Goal: Task Accomplishment & Management: Use online tool/utility

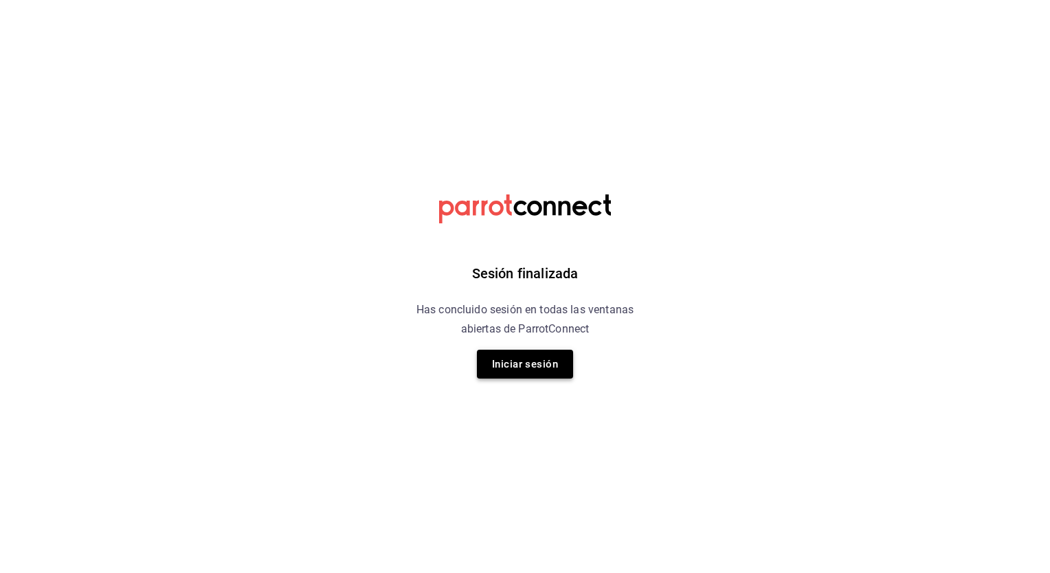
click at [506, 372] on button "Iniciar sesión" at bounding box center [525, 364] width 96 height 29
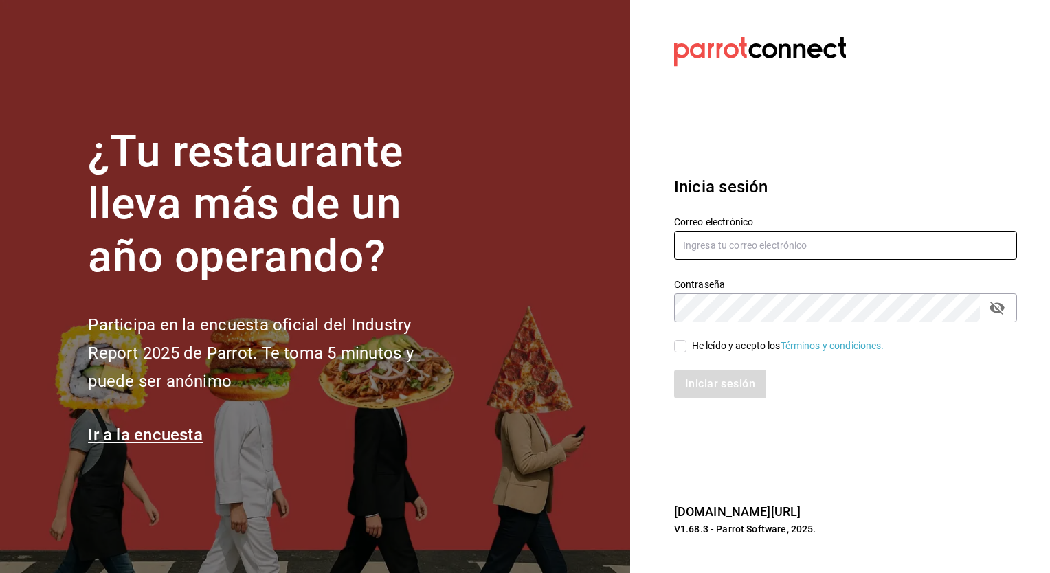
type input "[EMAIL_ADDRESS][DOMAIN_NAME]"
click at [682, 348] on input "He leído y acepto los Términos y condiciones." at bounding box center [680, 346] width 12 height 12
checkbox input "true"
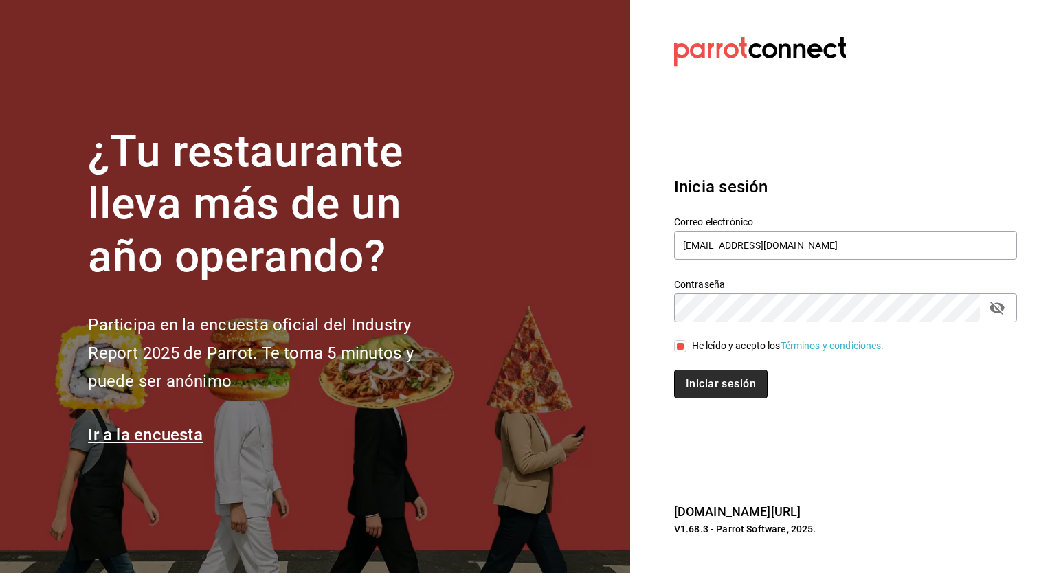
click at [716, 389] on button "Iniciar sesión" at bounding box center [720, 384] width 93 height 29
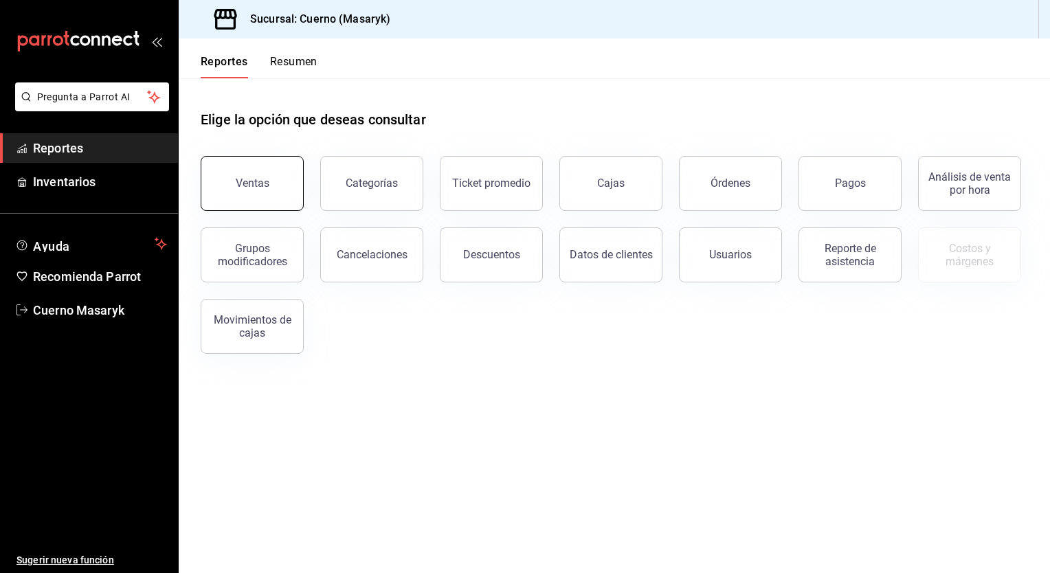
click at [283, 207] on button "Ventas" at bounding box center [252, 183] width 103 height 55
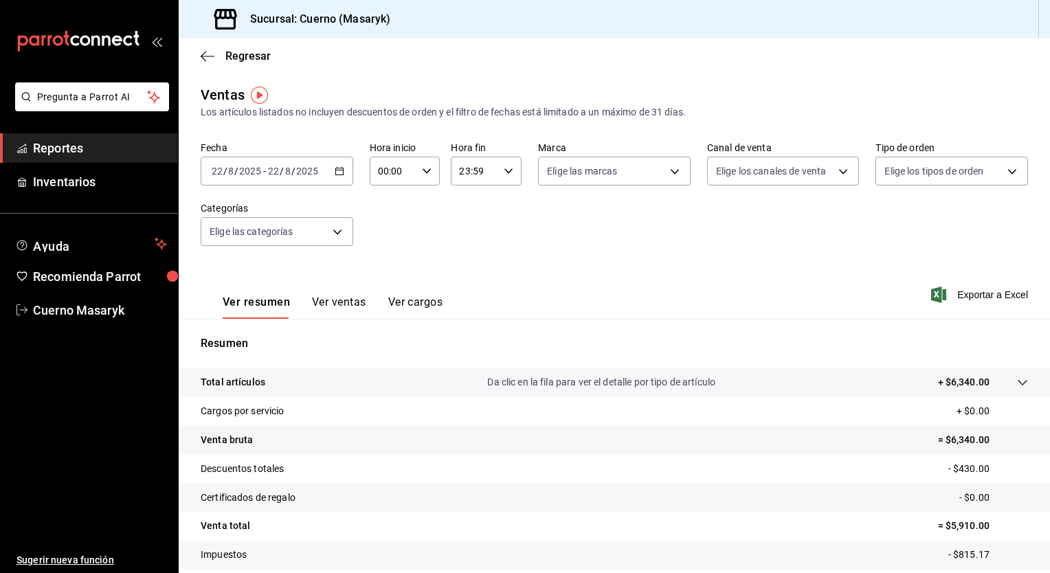
click at [336, 172] on icon "button" at bounding box center [340, 171] width 10 height 10
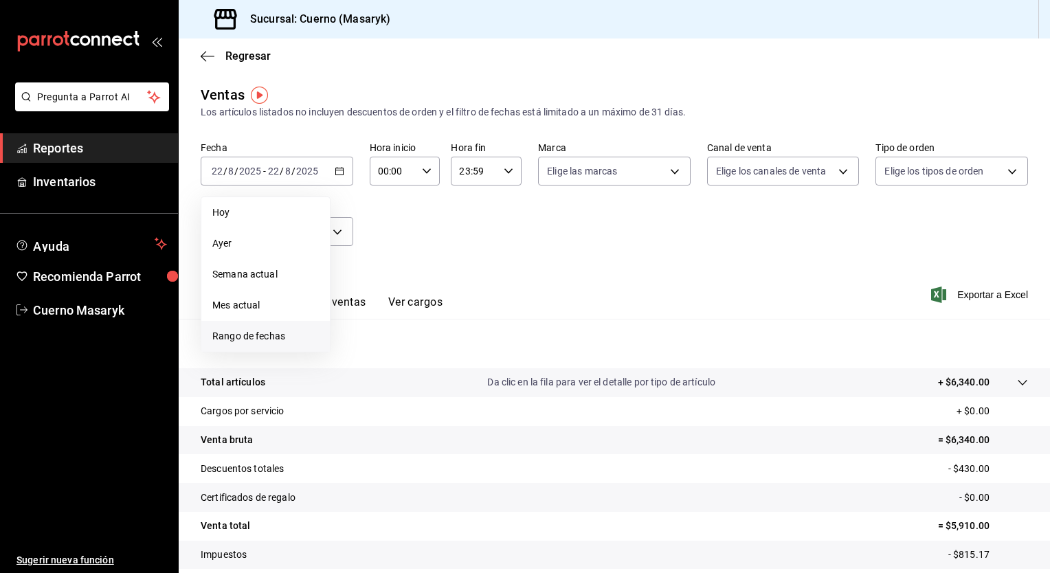
click at [247, 325] on li "Rango de fechas" at bounding box center [265, 336] width 128 height 31
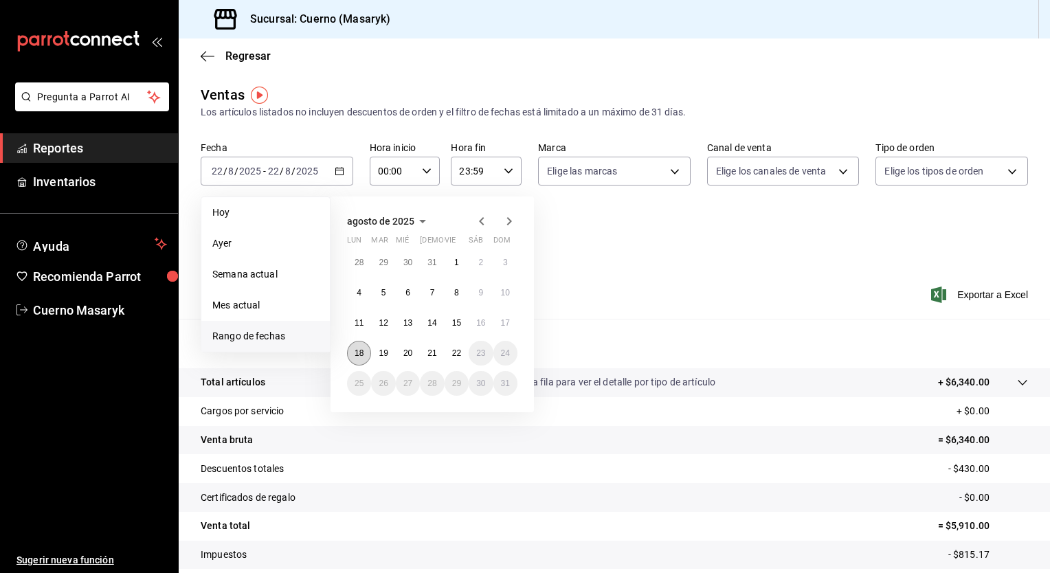
click at [355, 352] on abbr "18" at bounding box center [359, 353] width 9 height 10
click at [457, 354] on abbr "22" at bounding box center [456, 353] width 9 height 10
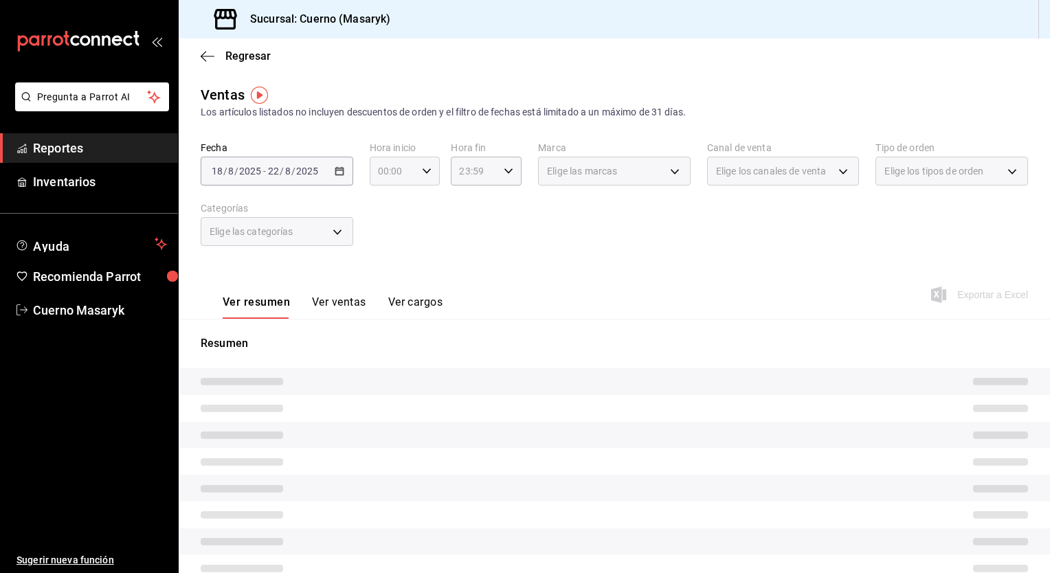
click at [425, 176] on div "00:00 Hora inicio" at bounding box center [405, 171] width 71 height 29
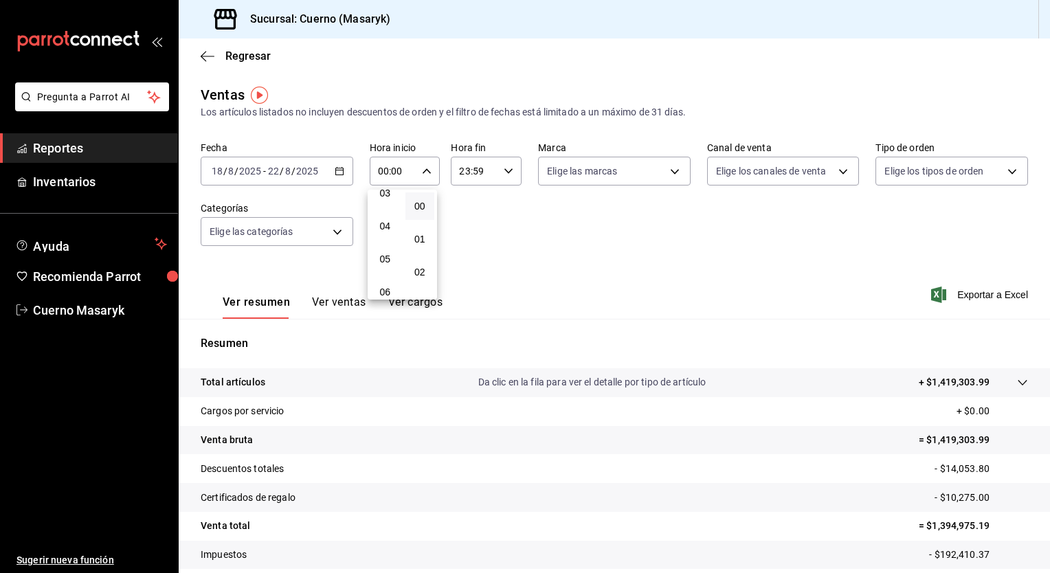
scroll to position [131, 0]
click at [383, 236] on button "05" at bounding box center [385, 240] width 30 height 27
type input "05:00"
click at [489, 172] on div at bounding box center [525, 286] width 1050 height 573
click at [489, 172] on input "23:59" at bounding box center [474, 170] width 47 height 27
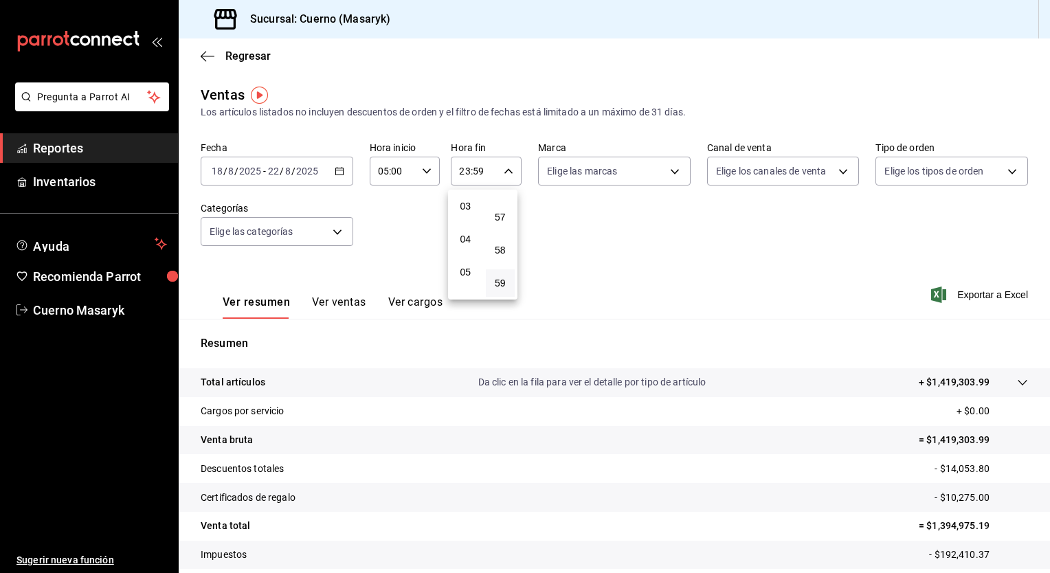
scroll to position [115, 0]
click at [466, 261] on span "05" at bounding box center [465, 255] width 13 height 11
click at [500, 221] on div "00" at bounding box center [500, 206] width 35 height 33
click at [503, 204] on span "00" at bounding box center [500, 206] width 13 height 11
type input "05:00"
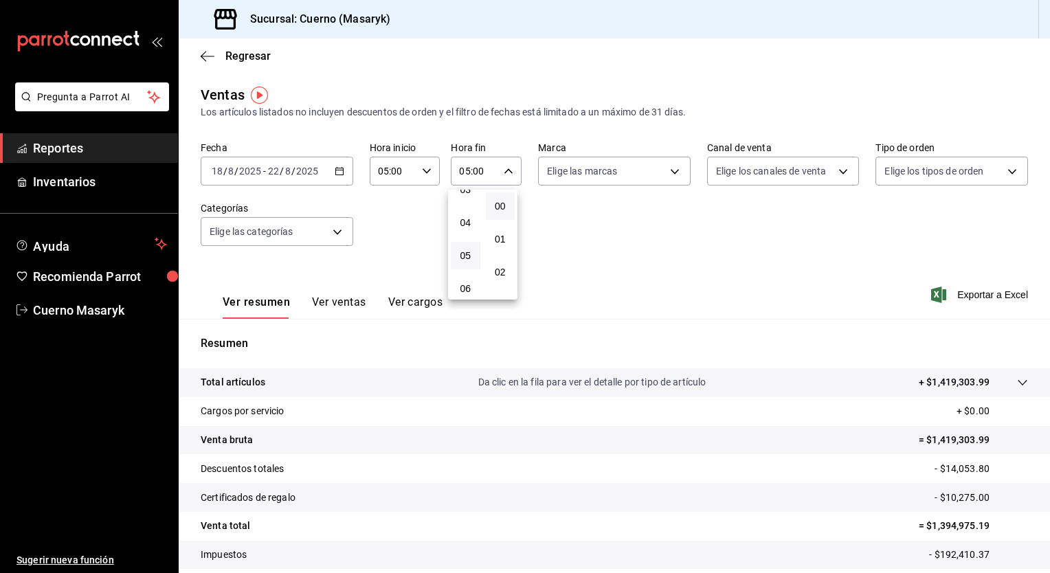
click at [629, 167] on div at bounding box center [525, 286] width 1050 height 573
click at [629, 167] on body "Pregunta a Parrot AI Reportes Inventarios Ayuda Recomienda Parrot Cuerno Masary…" at bounding box center [525, 286] width 1050 height 573
click at [599, 211] on div "Ver todas" at bounding box center [578, 223] width 71 height 30
type input "4ea0d660-02b3-4785-bb88-48b5ef6e196c"
checkbox input "true"
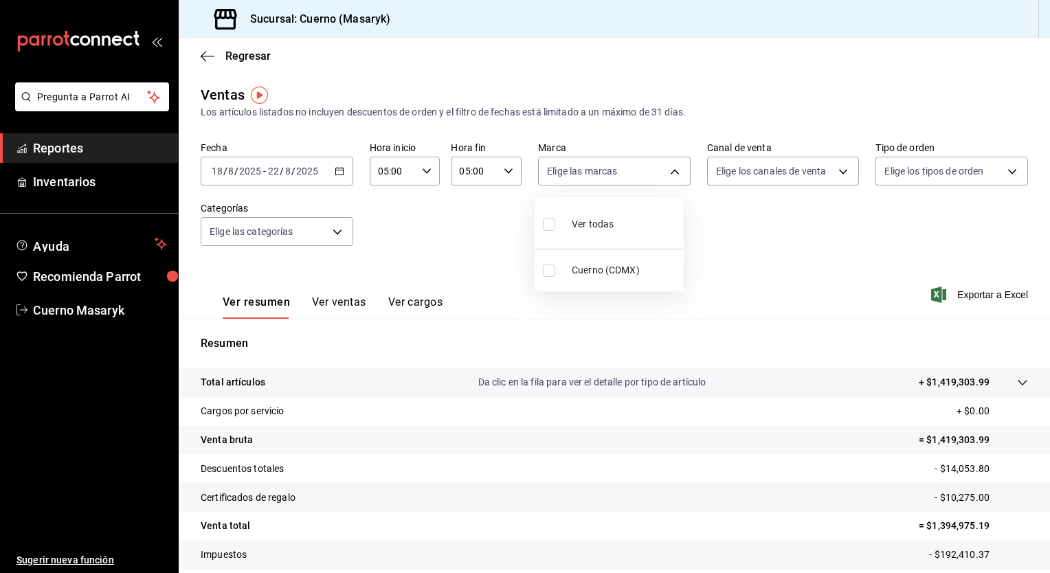
checkbox input "true"
click at [731, 176] on div at bounding box center [525, 286] width 1050 height 573
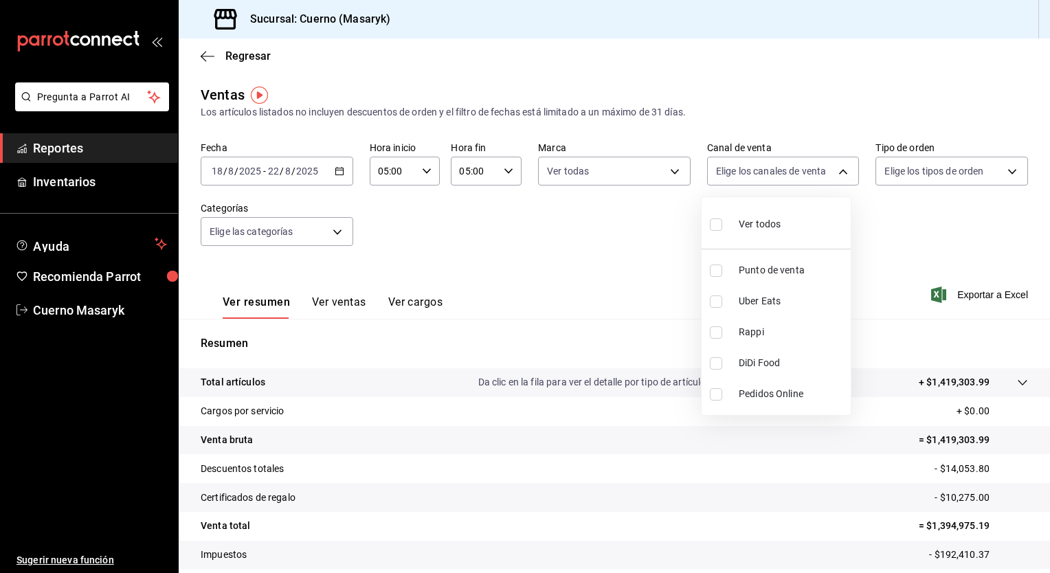
click at [731, 176] on body "Pregunta a Parrot AI Reportes Inventarios Ayuda Recomienda Parrot Cuerno Masary…" at bounding box center [525, 286] width 1050 height 573
click at [741, 216] on div "Ver todos" at bounding box center [745, 223] width 71 height 30
type input "PARROT,UBER_EATS,RAPPI,DIDI_FOOD,ONLINE"
checkbox input "true"
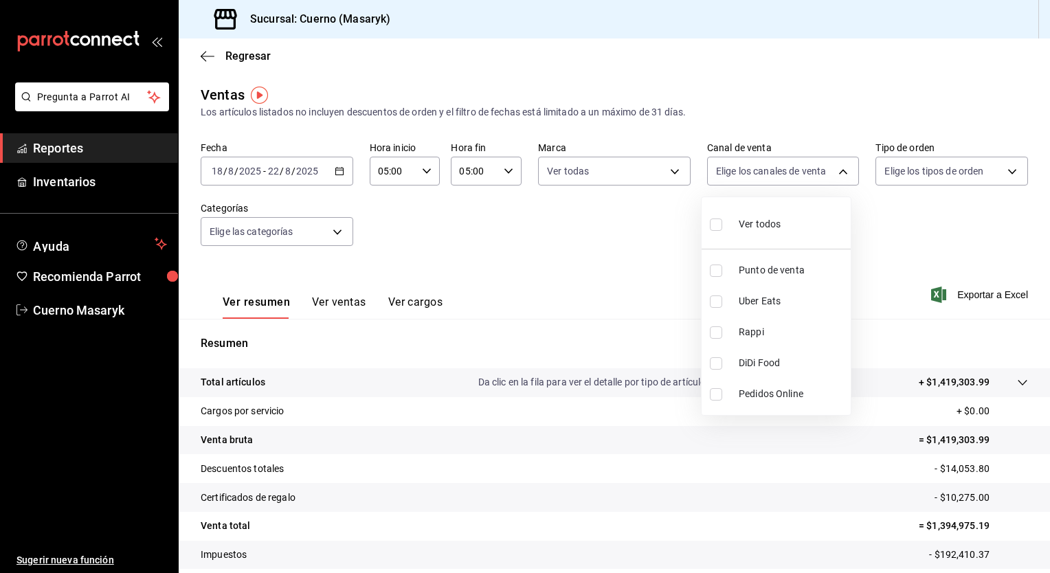
checkbox input "true"
click at [932, 166] on div at bounding box center [525, 286] width 1050 height 573
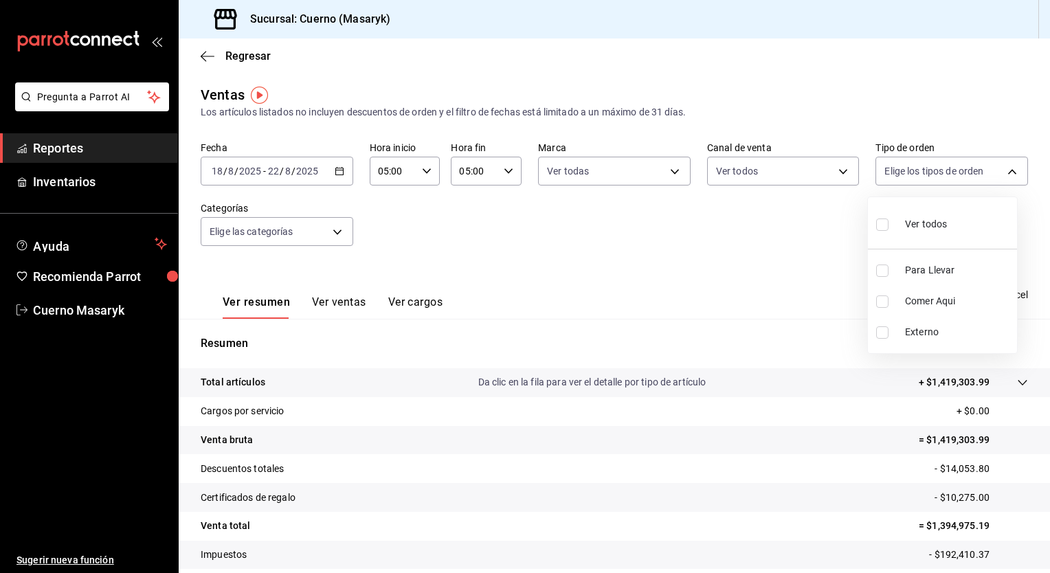
click at [932, 166] on body "Pregunta a Parrot AI Reportes Inventarios Ayuda Recomienda Parrot Cuerno Masary…" at bounding box center [525, 286] width 1050 height 573
click at [901, 213] on div "Ver todos" at bounding box center [911, 223] width 71 height 30
type input "d8208262-291b-4595-bbfa-ed1e8660efdb,73ecdc8a-b505-4242-b24a-d5f1595b9b0a,EXTER…"
checkbox input "true"
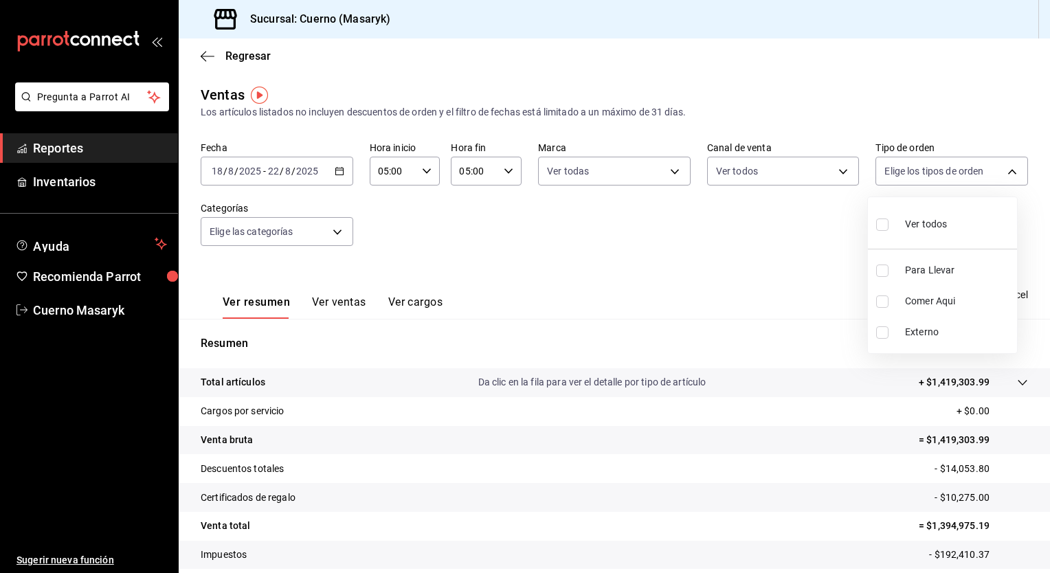
checkbox input "true"
click at [319, 232] on div at bounding box center [525, 286] width 1050 height 573
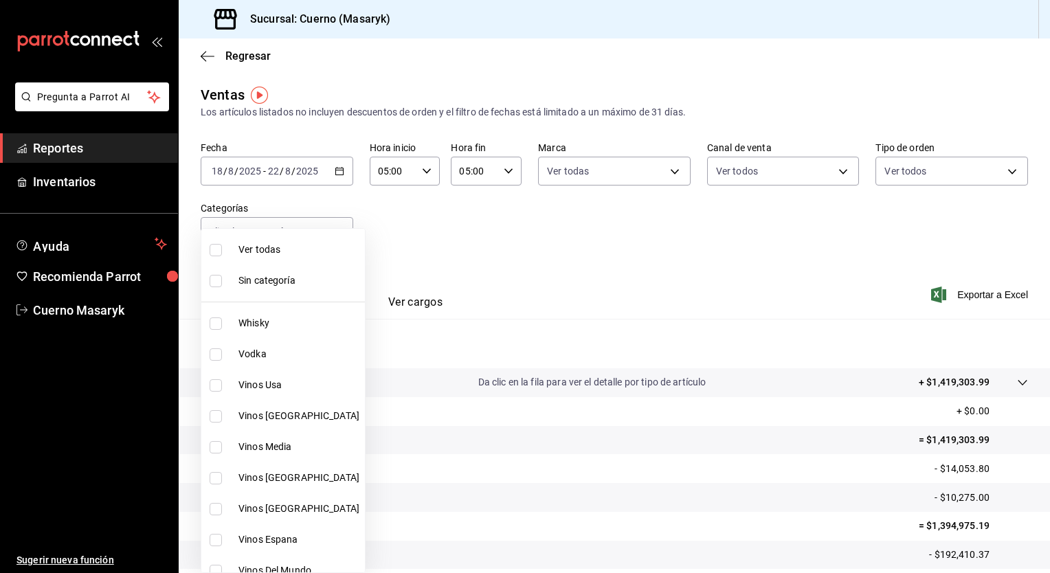
click at [319, 232] on body "Pregunta a Parrot AI Reportes Inventarios Ayuda Recomienda Parrot Cuerno Masary…" at bounding box center [525, 286] width 1050 height 573
click at [305, 249] on span "Ver todas" at bounding box center [298, 250] width 121 height 14
type input "c67b51a2-384c-483e-a5be-40afd3eac247,ec1a4520-4a99-4810-921e-4abf40ebc8c6,cd2d5…"
checkbox input "true"
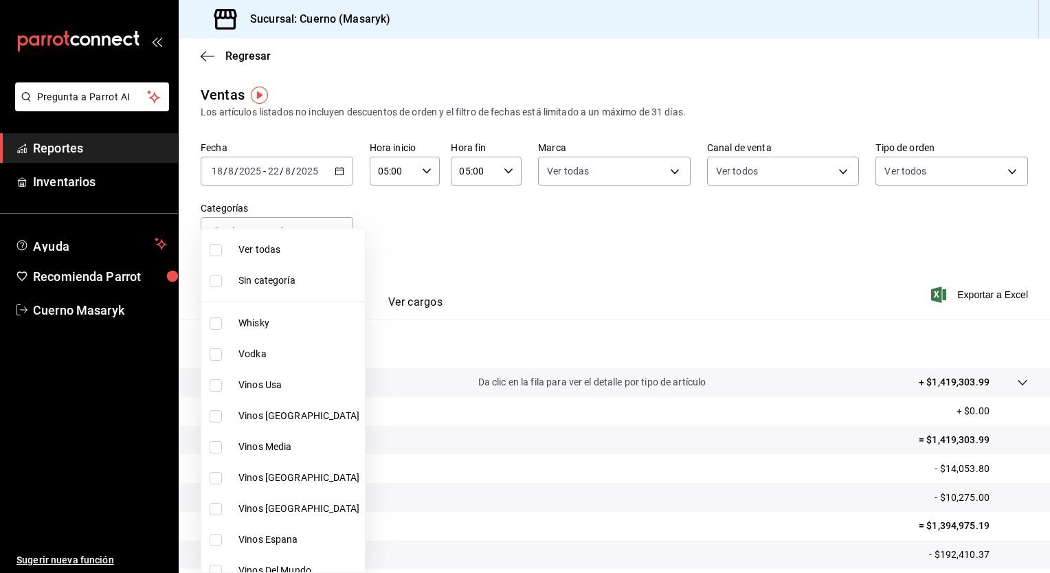
checkbox input "true"
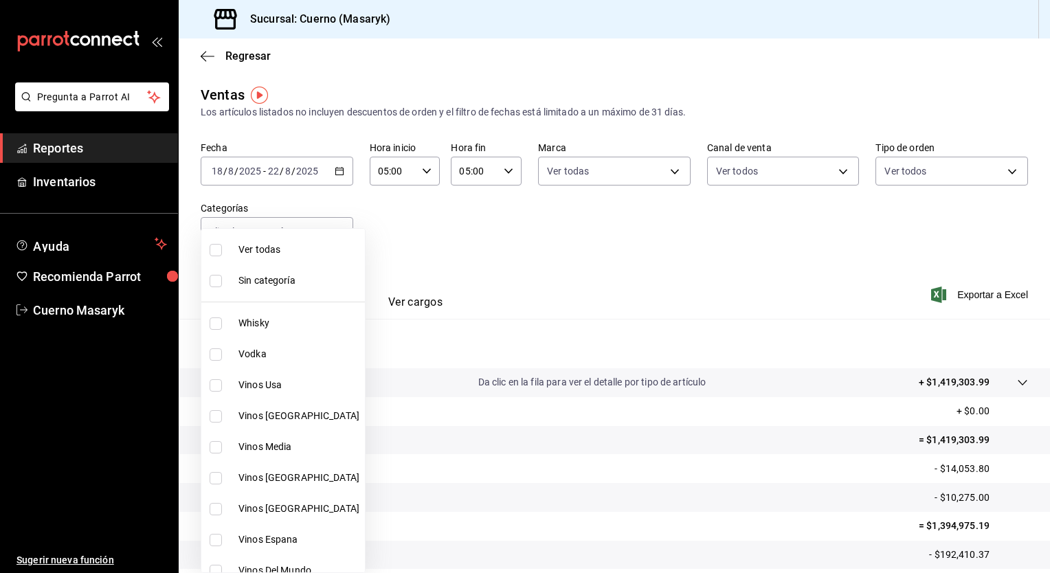
checkbox input "true"
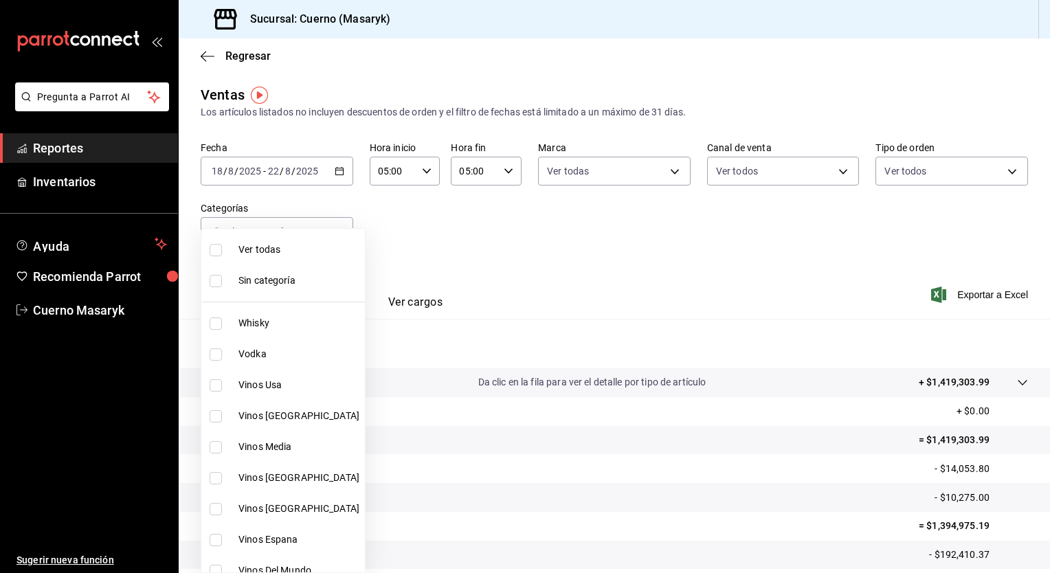
checkbox input "true"
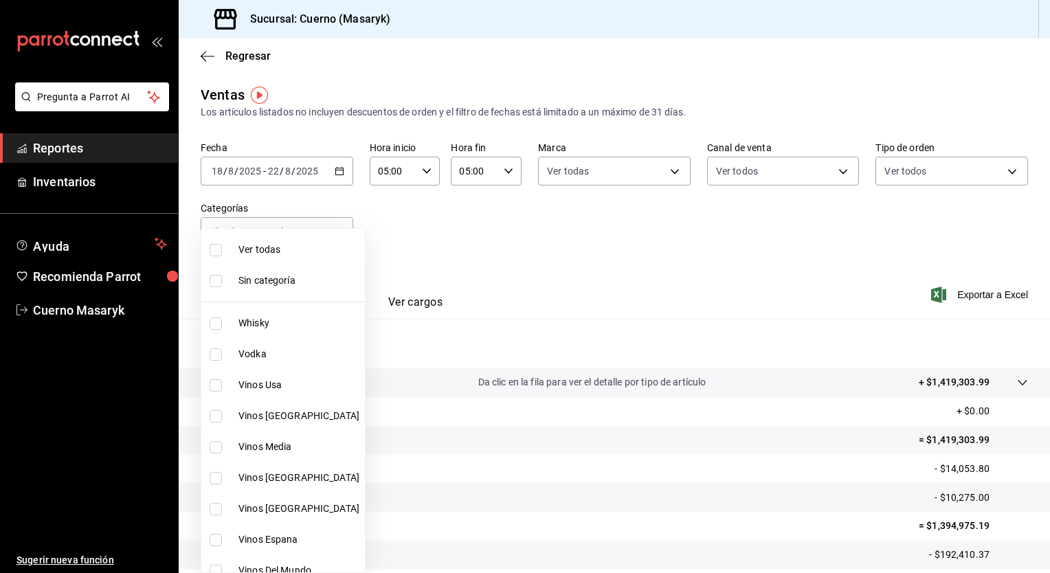
checkbox input "true"
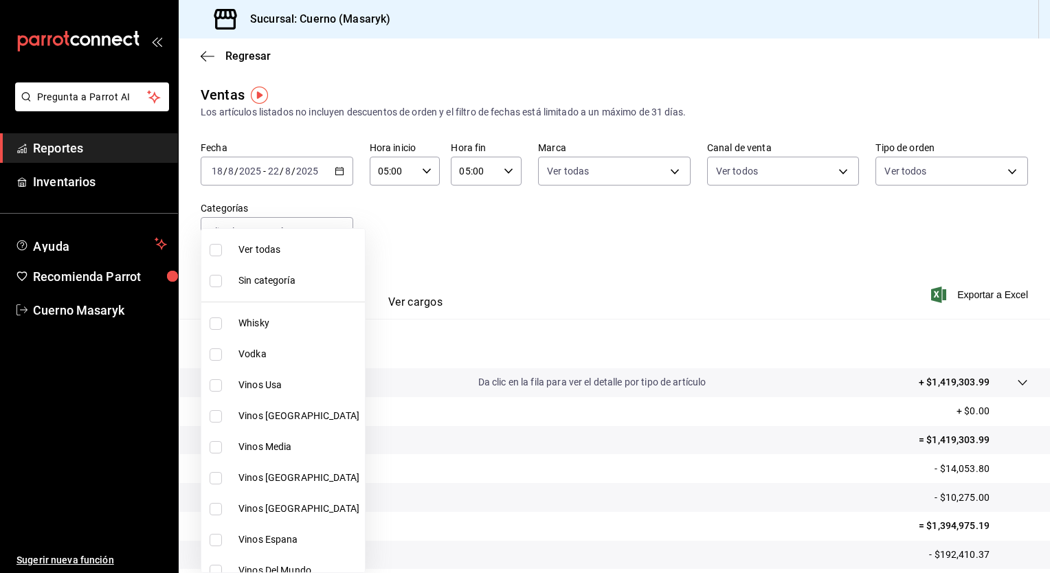
checkbox input "true"
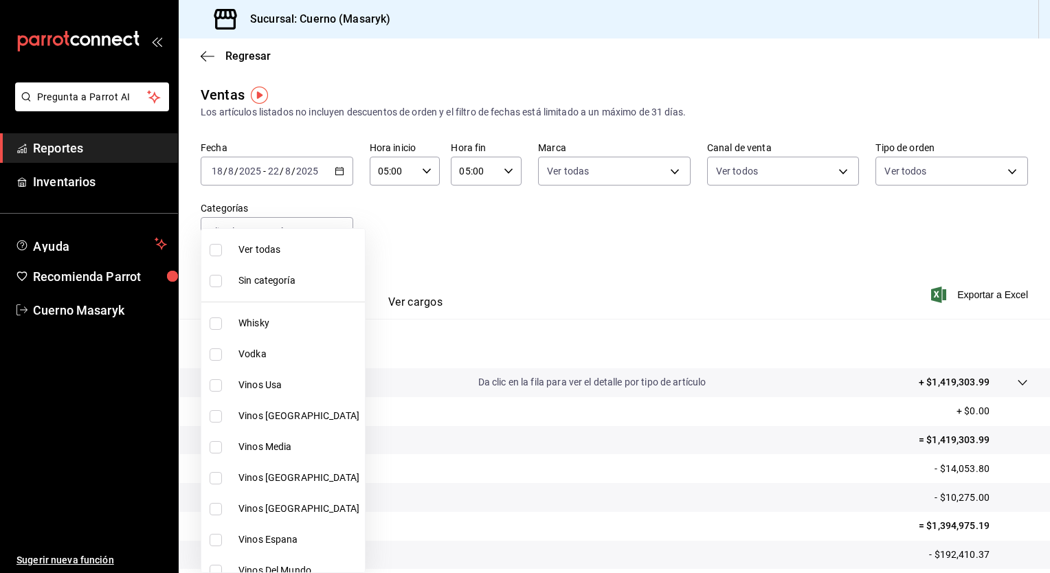
checkbox input "true"
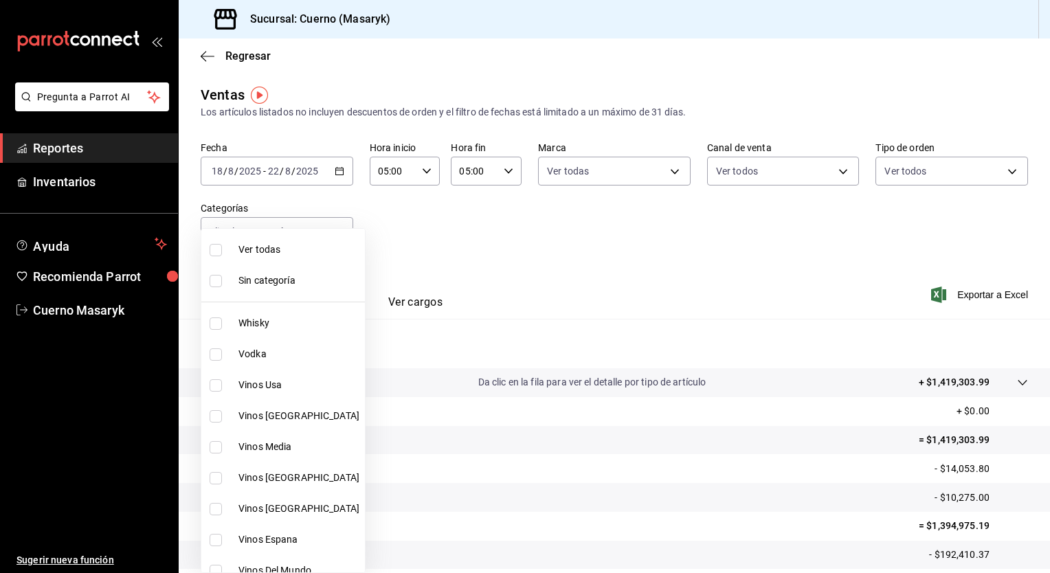
checkbox input "true"
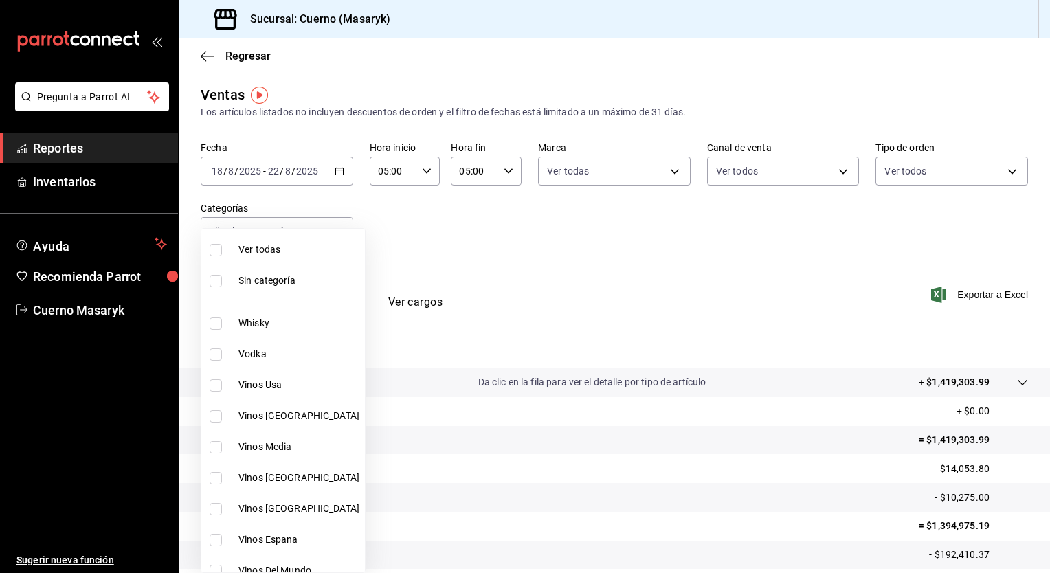
checkbox input "true"
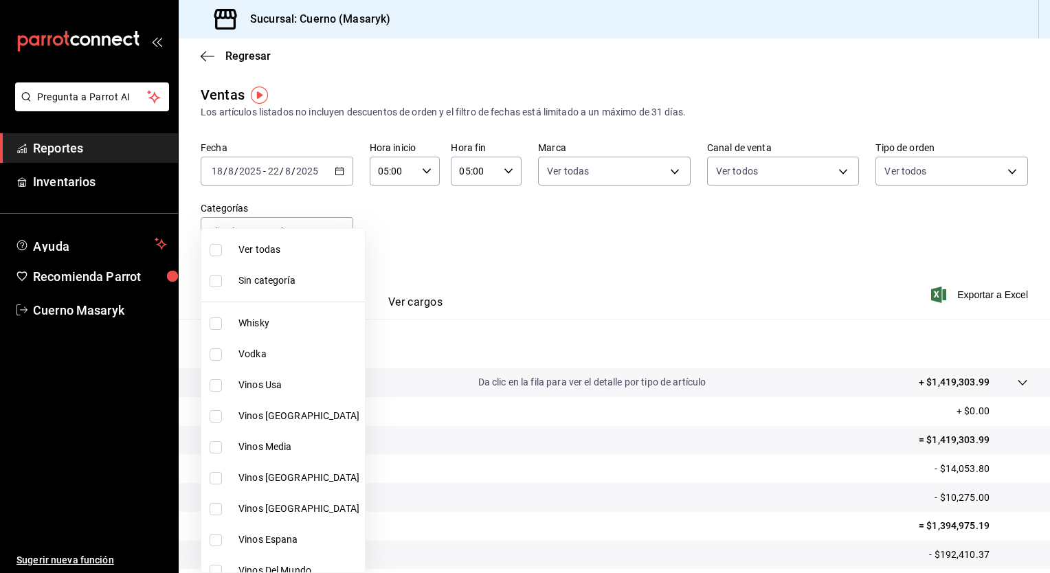
checkbox input "true"
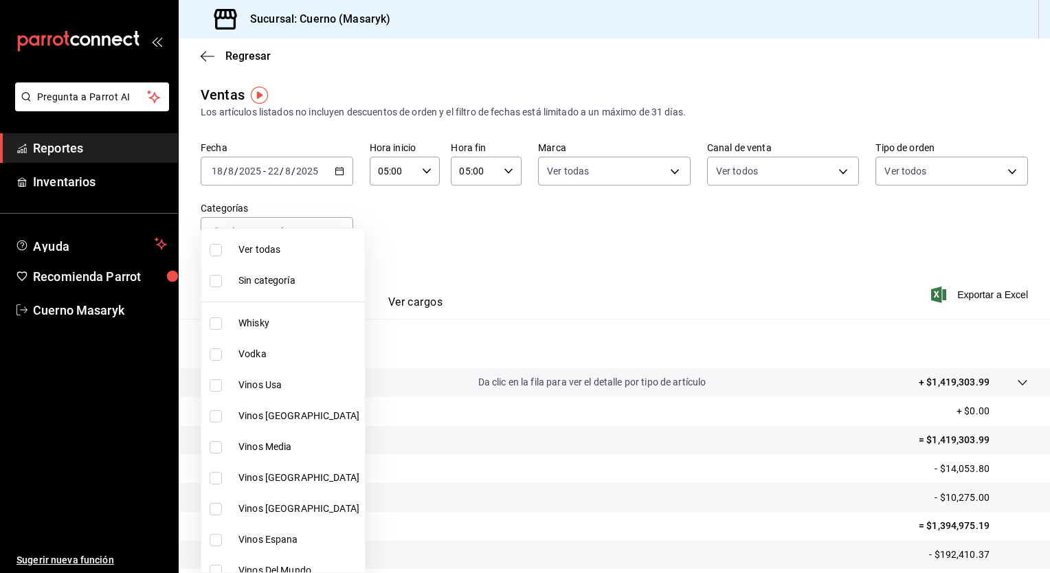
checkbox input "true"
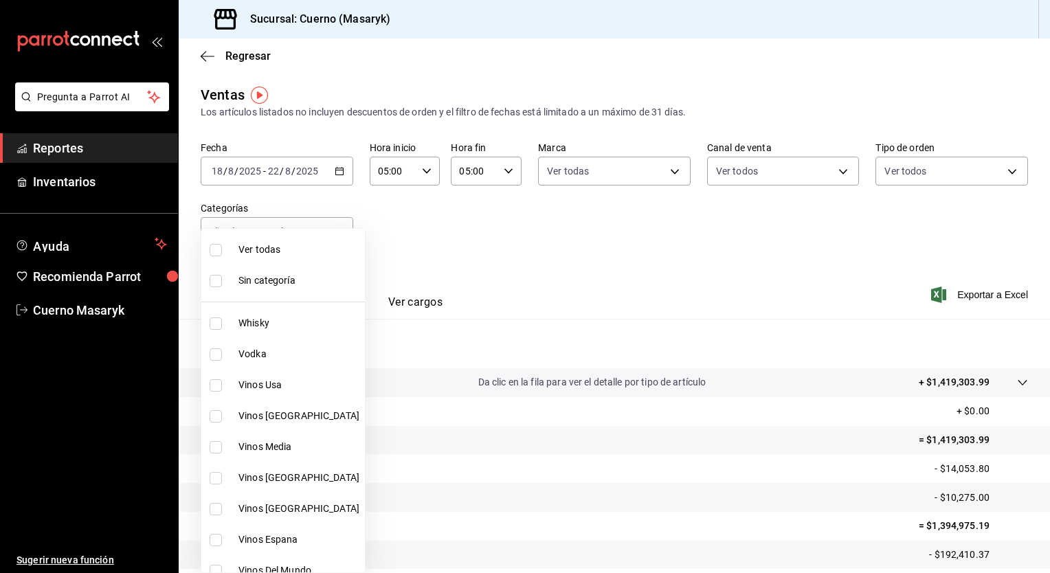
checkbox input "true"
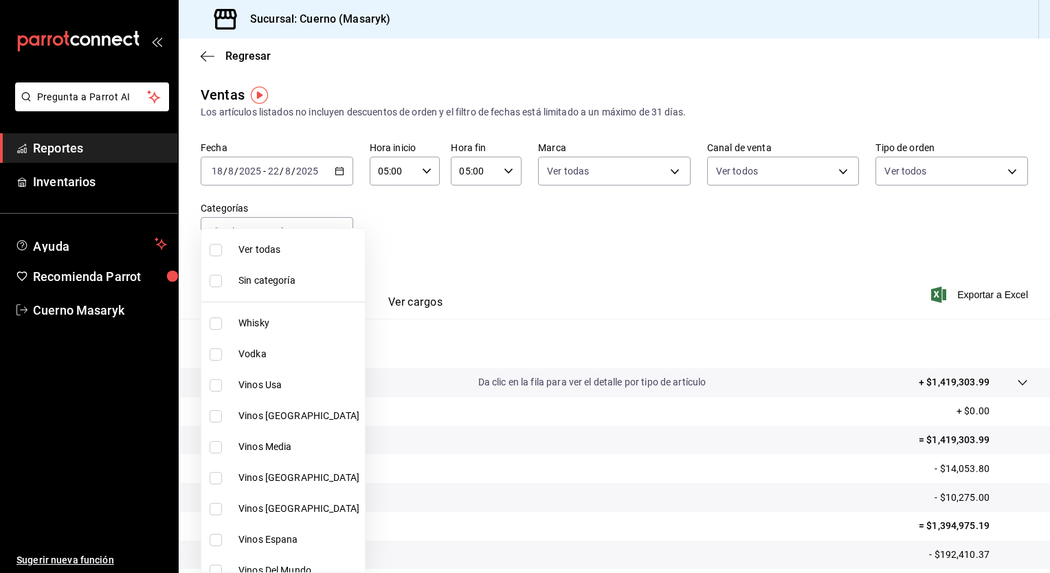
checkbox input "true"
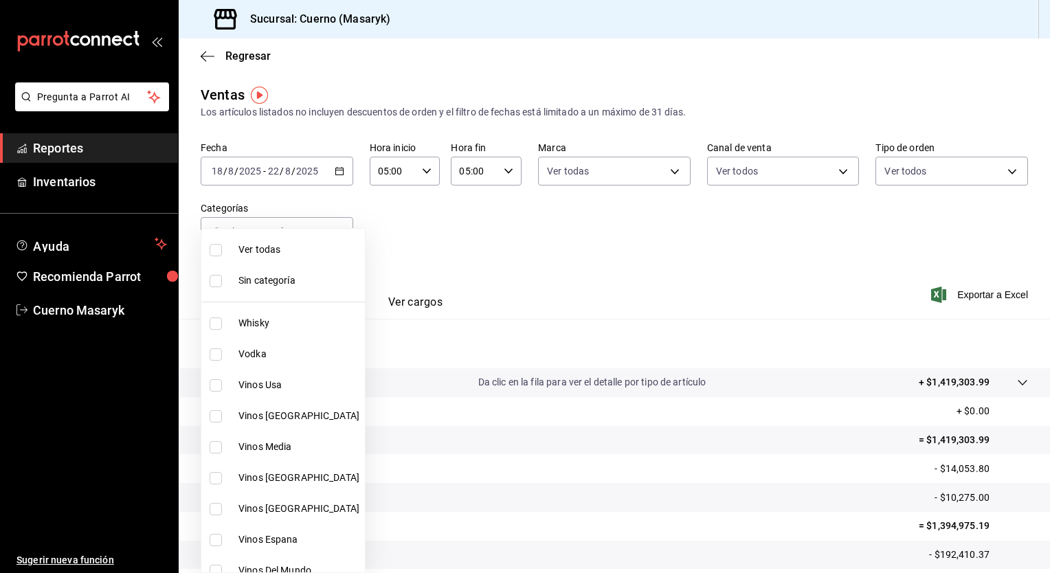
checkbox input "true"
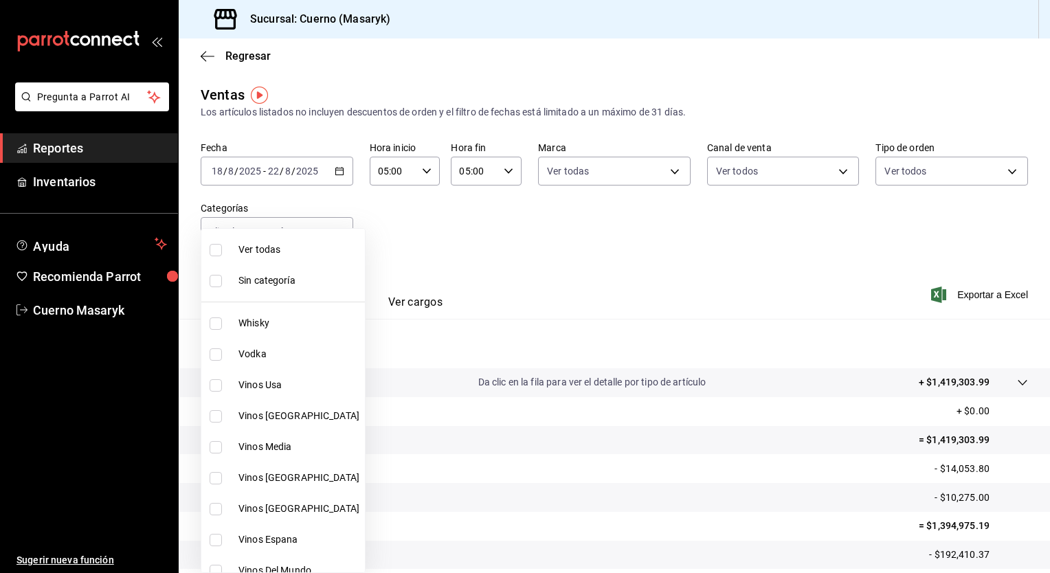
checkbox input "true"
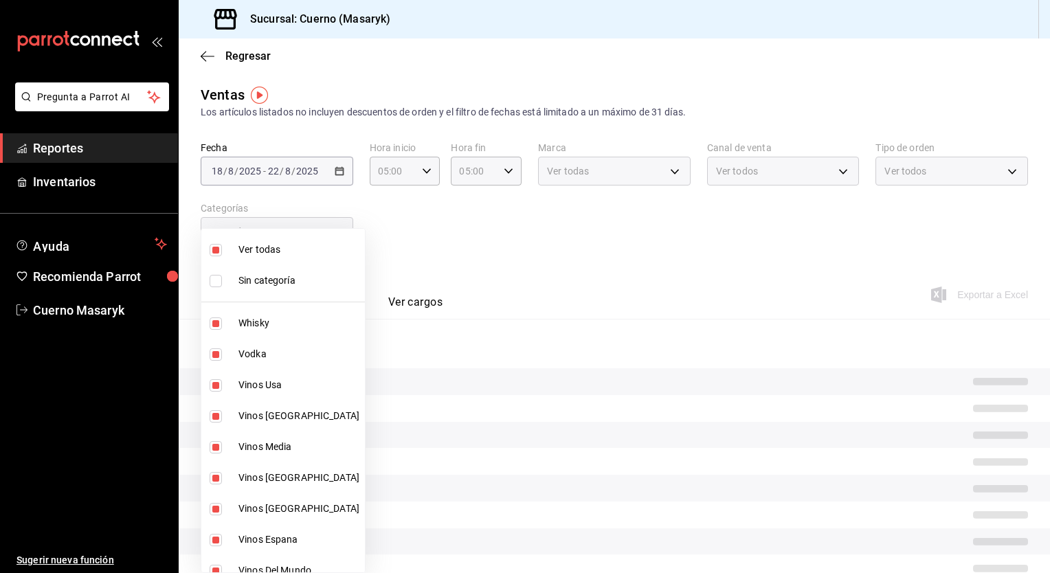
click at [527, 226] on div at bounding box center [525, 286] width 1050 height 573
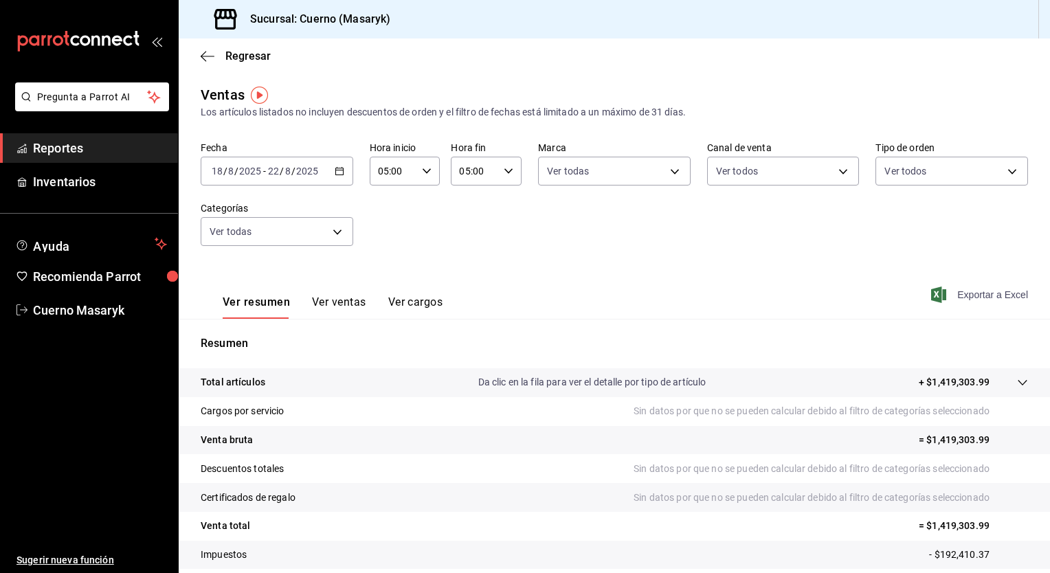
click at [956, 290] on span "Exportar a Excel" at bounding box center [981, 295] width 94 height 16
